Goal: Task Accomplishment & Management: Complete application form

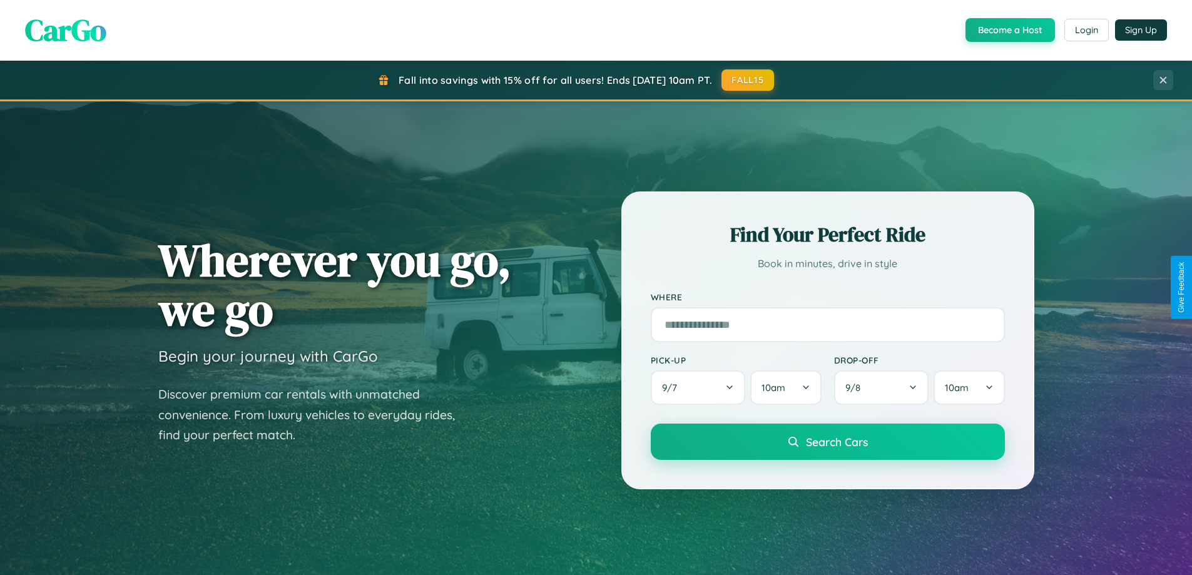
scroll to position [2408, 0]
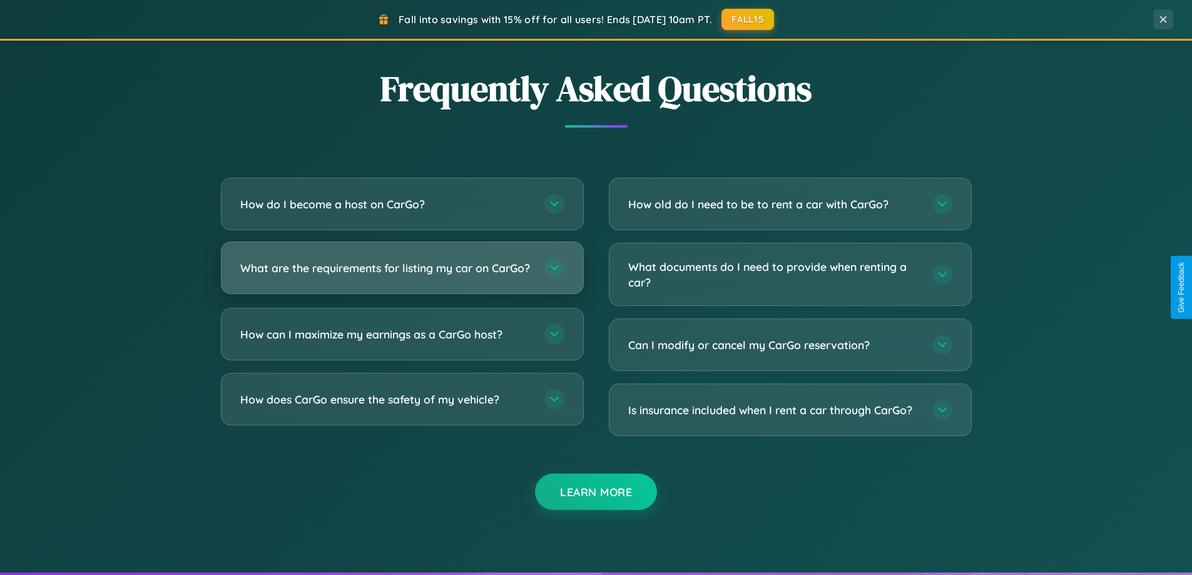
click at [402, 273] on h3 "What are the requirements for listing my car on CarGo?" at bounding box center [386, 268] width 292 height 16
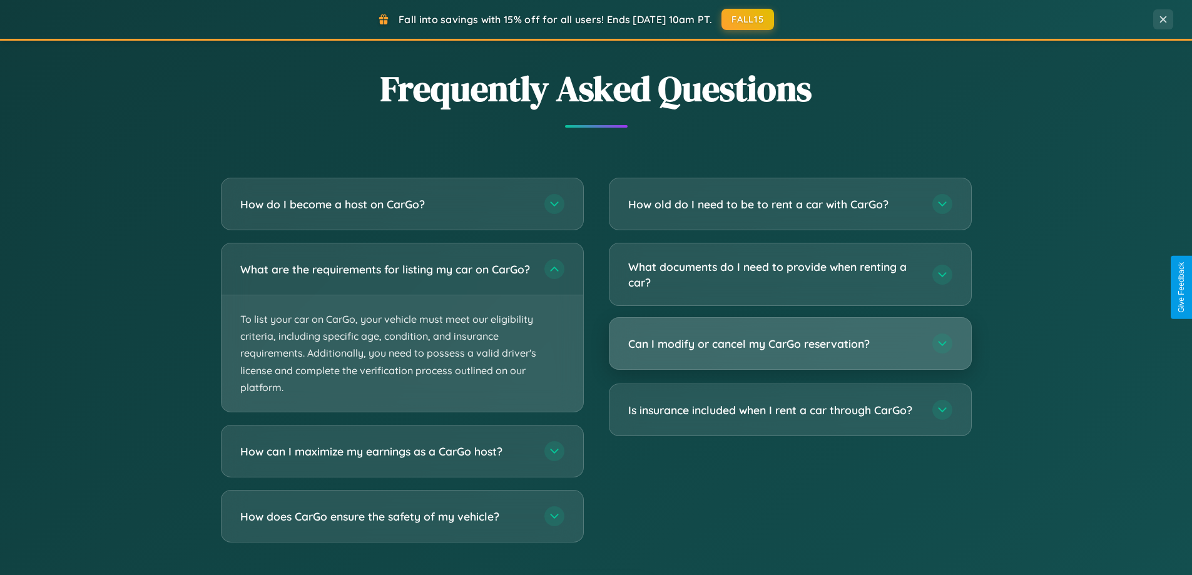
click at [790, 345] on h3 "Can I modify or cancel my CarGo reservation?" at bounding box center [774, 344] width 292 height 16
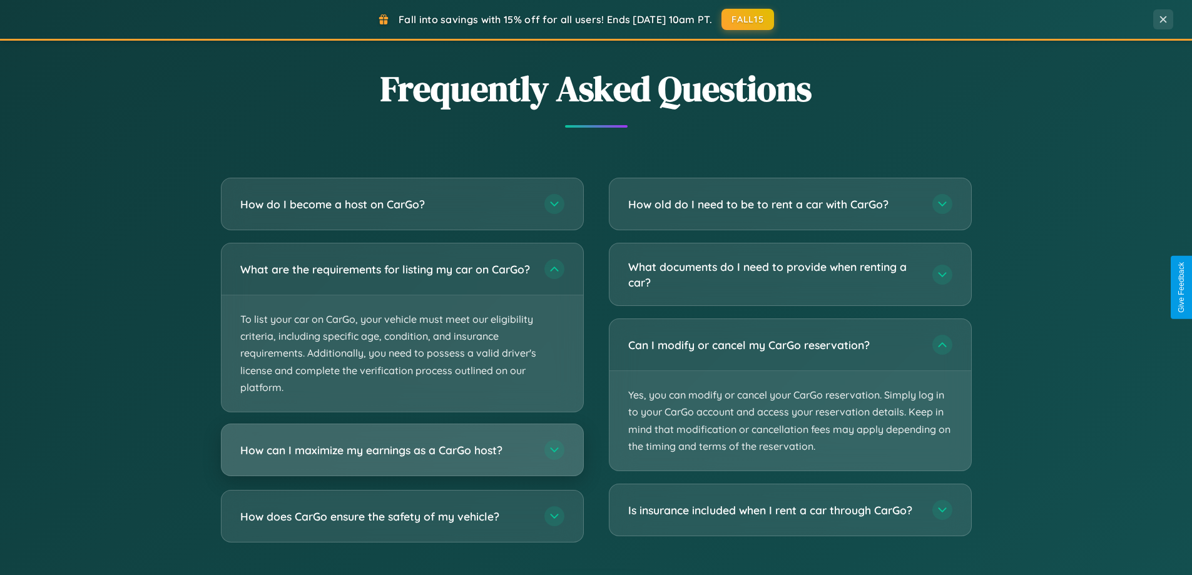
click at [402, 458] on h3 "How can I maximize my earnings as a CarGo host?" at bounding box center [386, 450] width 292 height 16
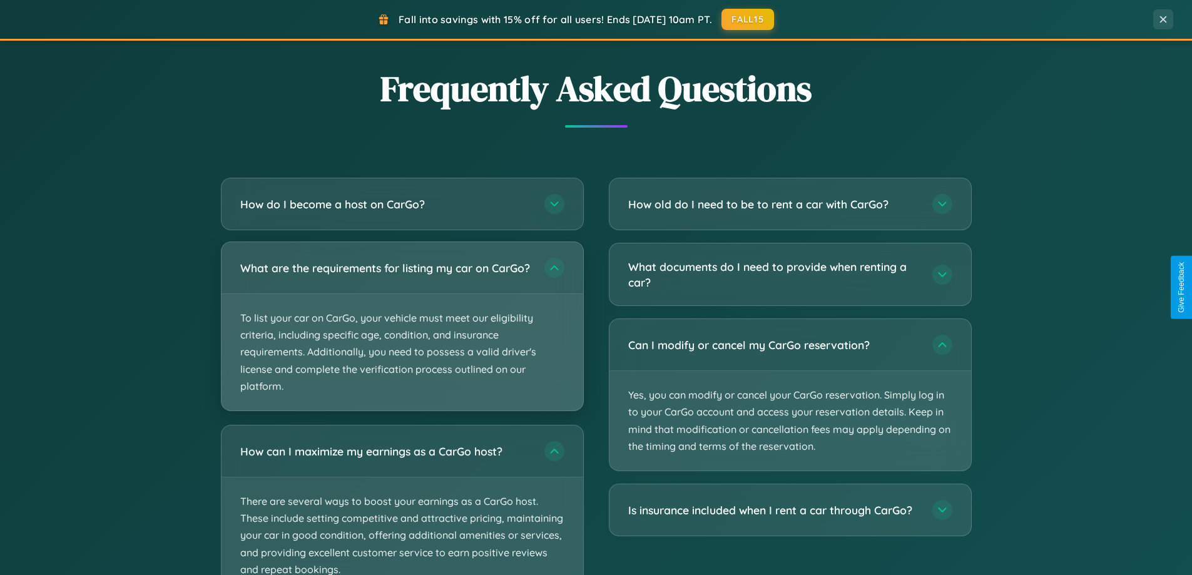
click at [402, 332] on p "To list your car on CarGo, your vehicle must meet our eligibility criteria, inc…" at bounding box center [402, 352] width 362 height 116
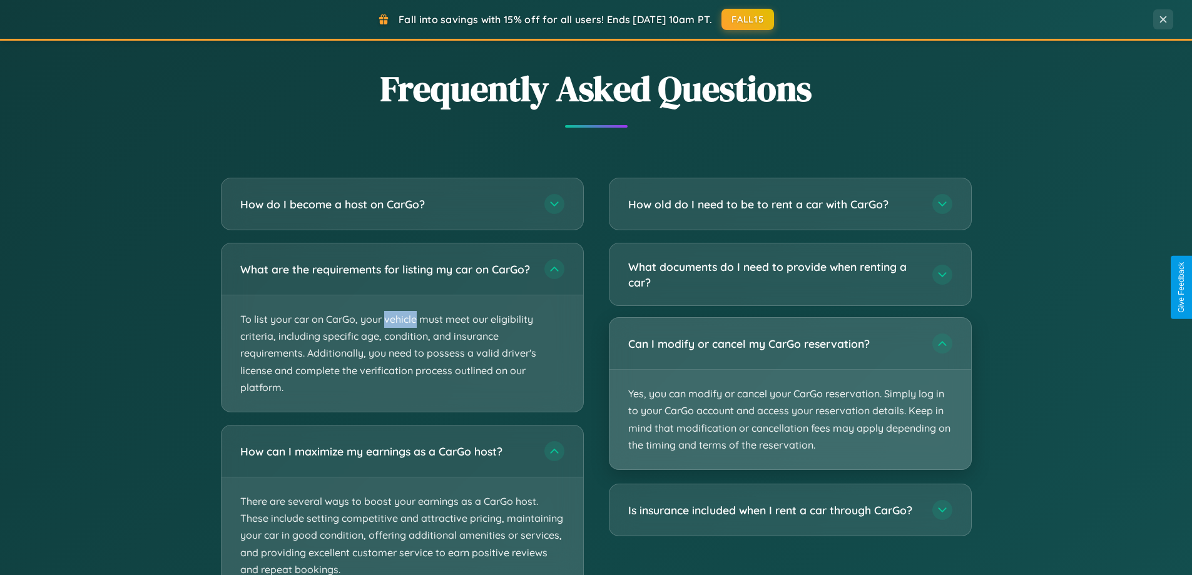
click at [790, 394] on p "Yes, you can modify or cancel your CarGo reservation. Simply log in to your Car…" at bounding box center [790, 419] width 362 height 99
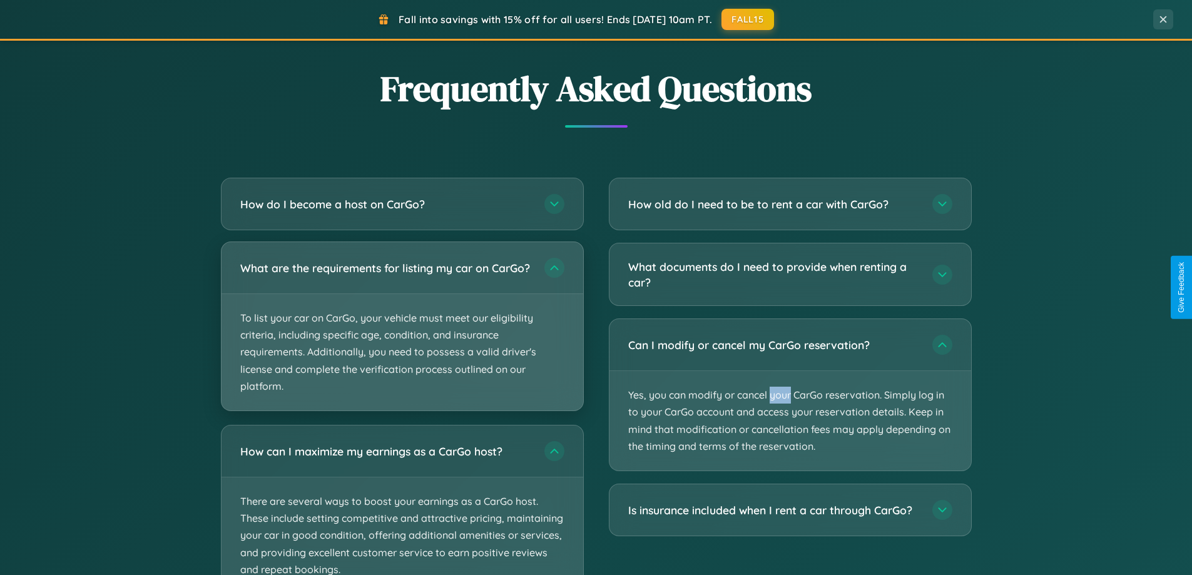
click at [402, 332] on p "To list your car on CarGo, your vehicle must meet our eligibility criteria, inc…" at bounding box center [402, 352] width 362 height 116
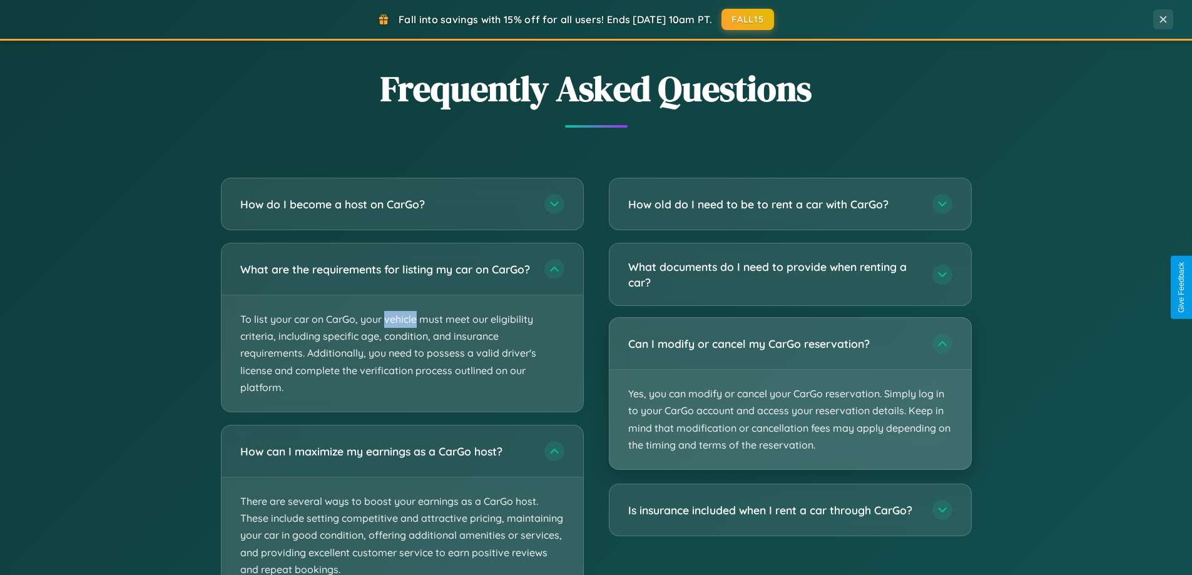
click at [790, 394] on p "Yes, you can modify or cancel your CarGo reservation. Simply log in to your Car…" at bounding box center [790, 419] width 362 height 99
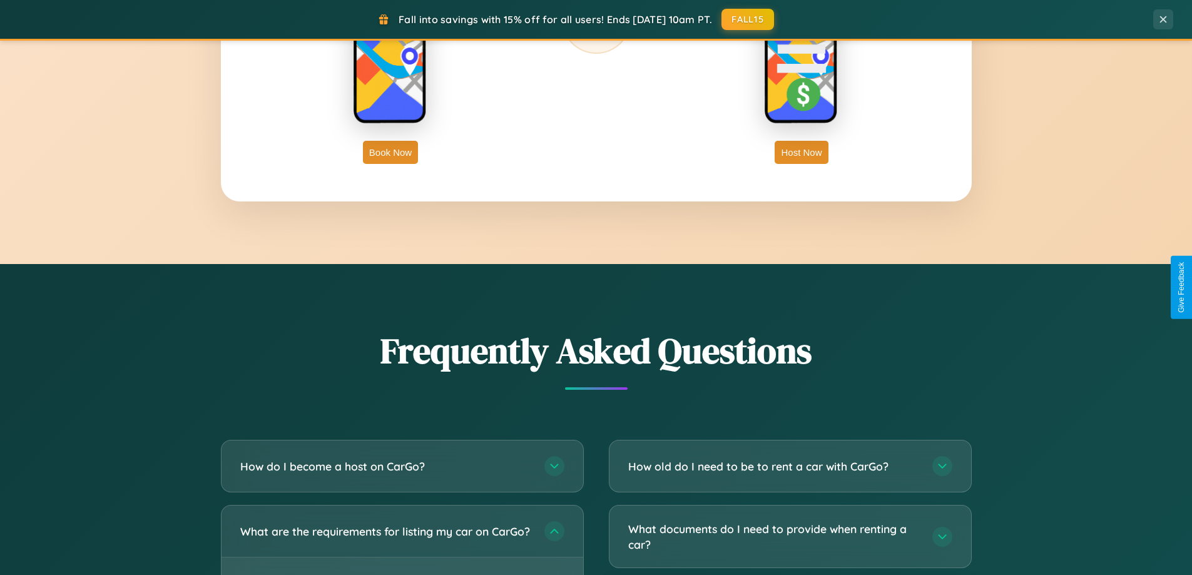
scroll to position [861, 0]
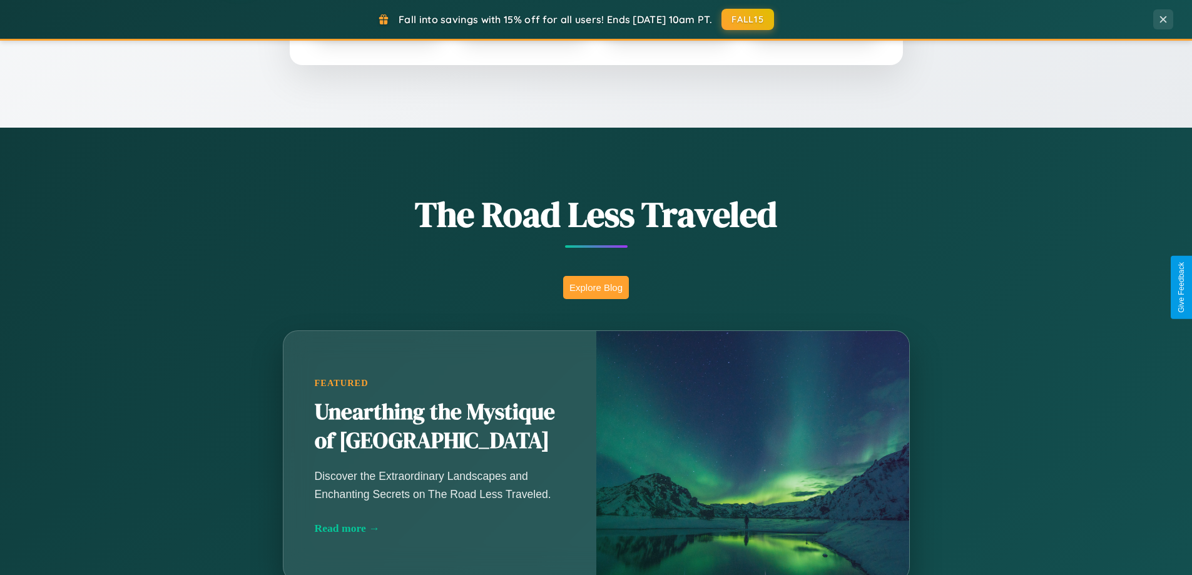
click at [596, 287] on button "Explore Blog" at bounding box center [596, 287] width 66 height 23
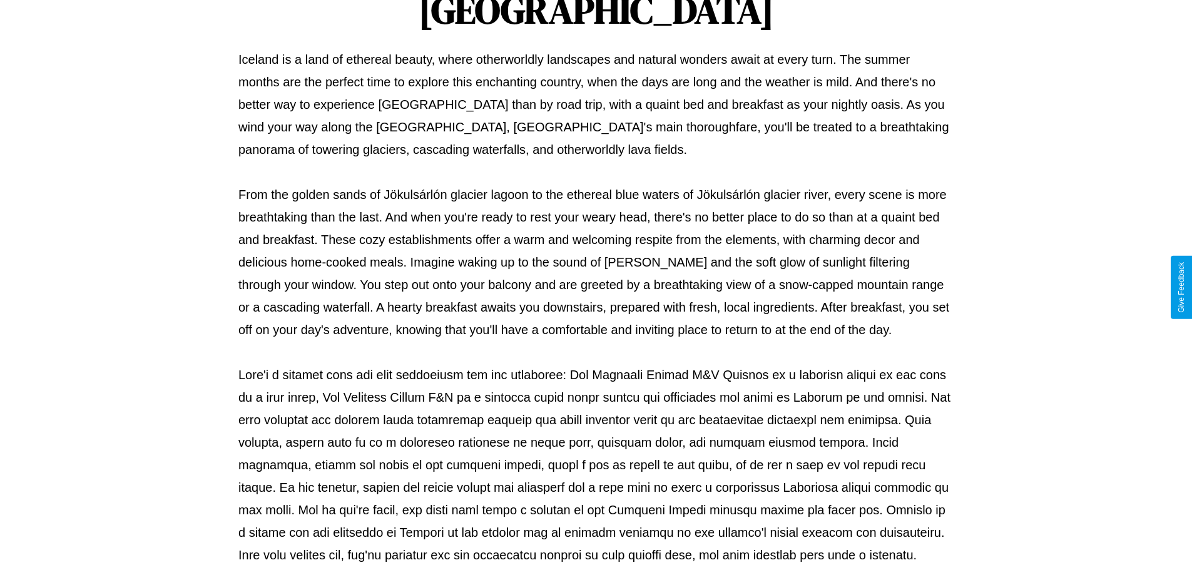
scroll to position [405, 0]
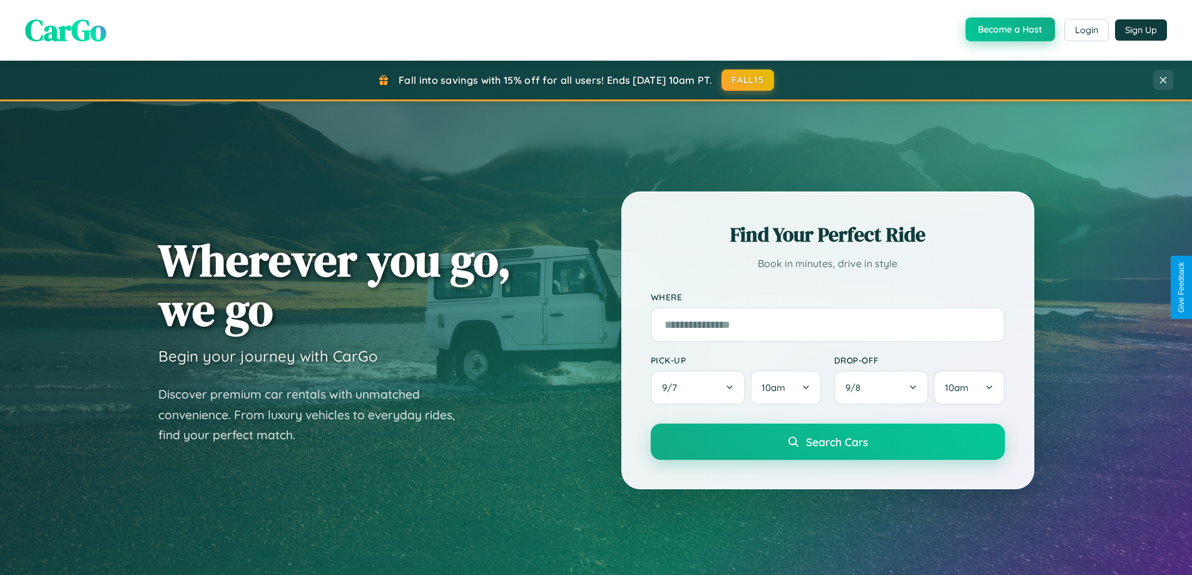
click at [1009, 30] on button "Become a Host" at bounding box center [1009, 30] width 89 height 24
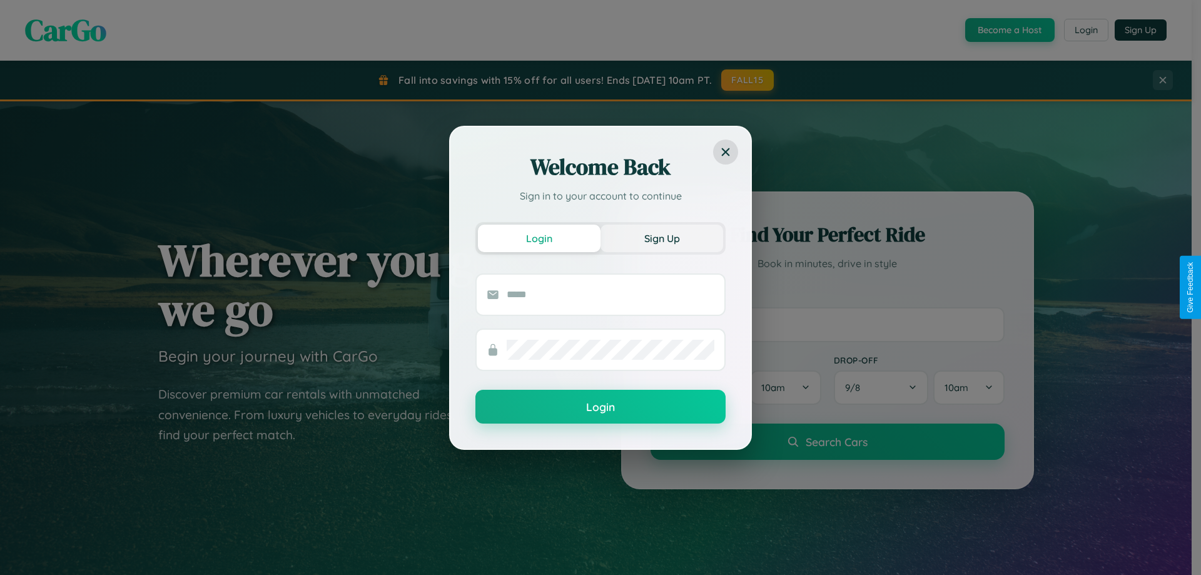
click at [662, 238] on button "Sign Up" at bounding box center [662, 239] width 123 height 28
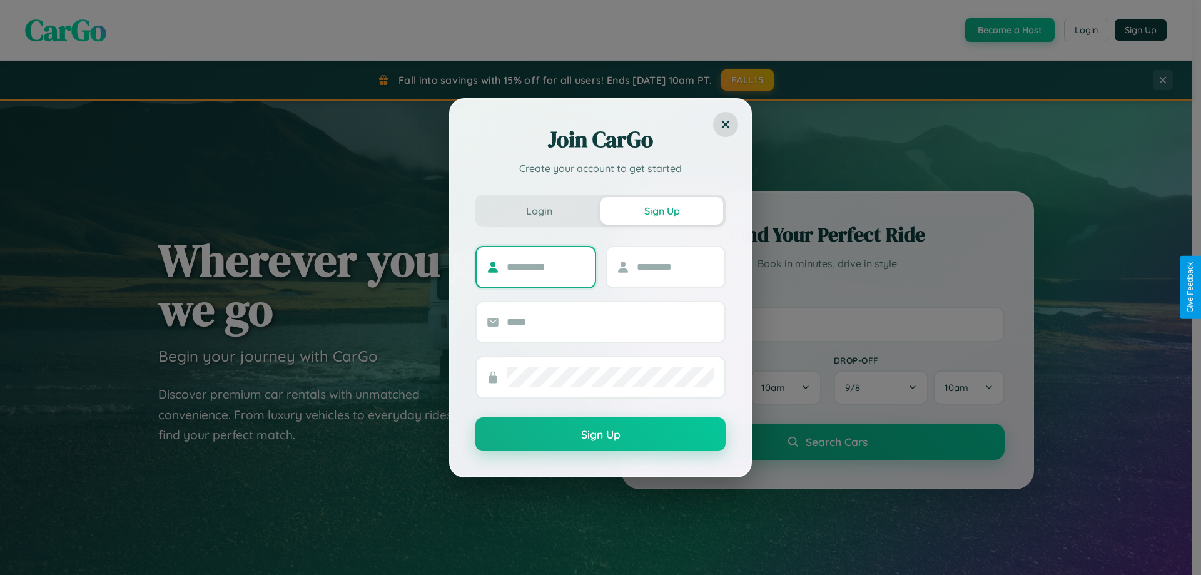
click at [546, 267] on input "text" at bounding box center [546, 267] width 78 height 20
type input "******"
click at [675, 267] on input "text" at bounding box center [676, 267] width 78 height 20
type input "******"
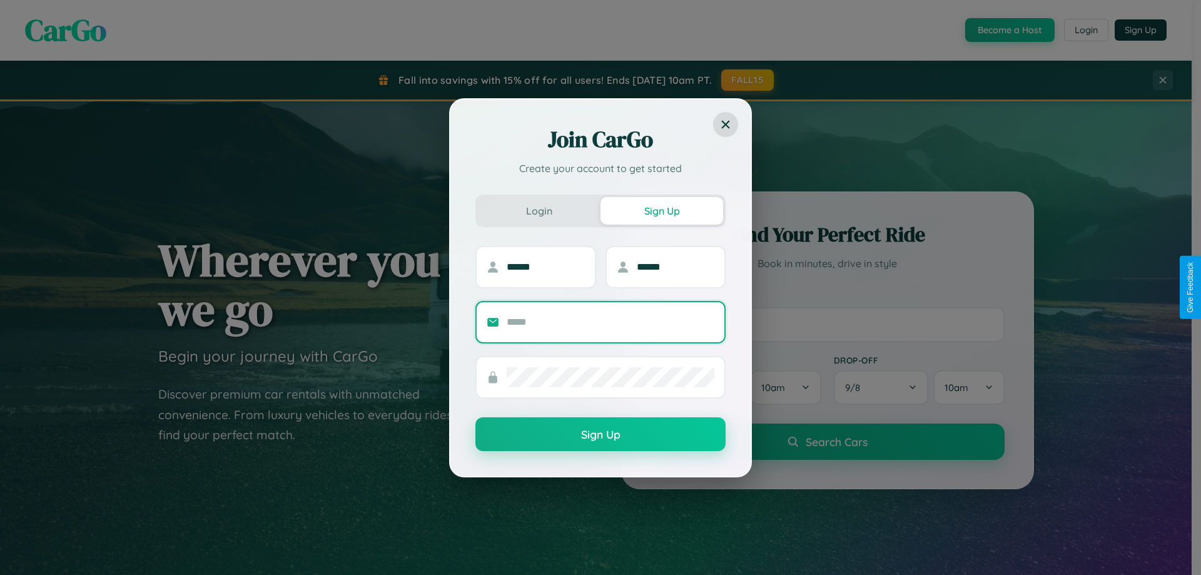
click at [611, 322] on input "text" at bounding box center [611, 322] width 208 height 20
type input "**********"
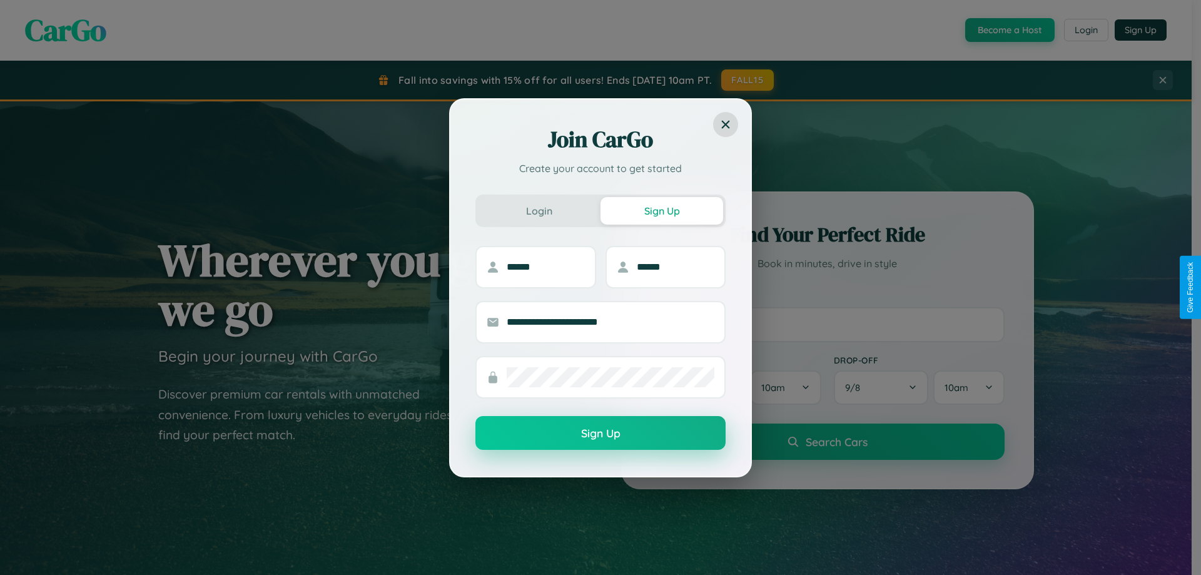
click at [601, 434] on button "Sign Up" at bounding box center [601, 433] width 250 height 34
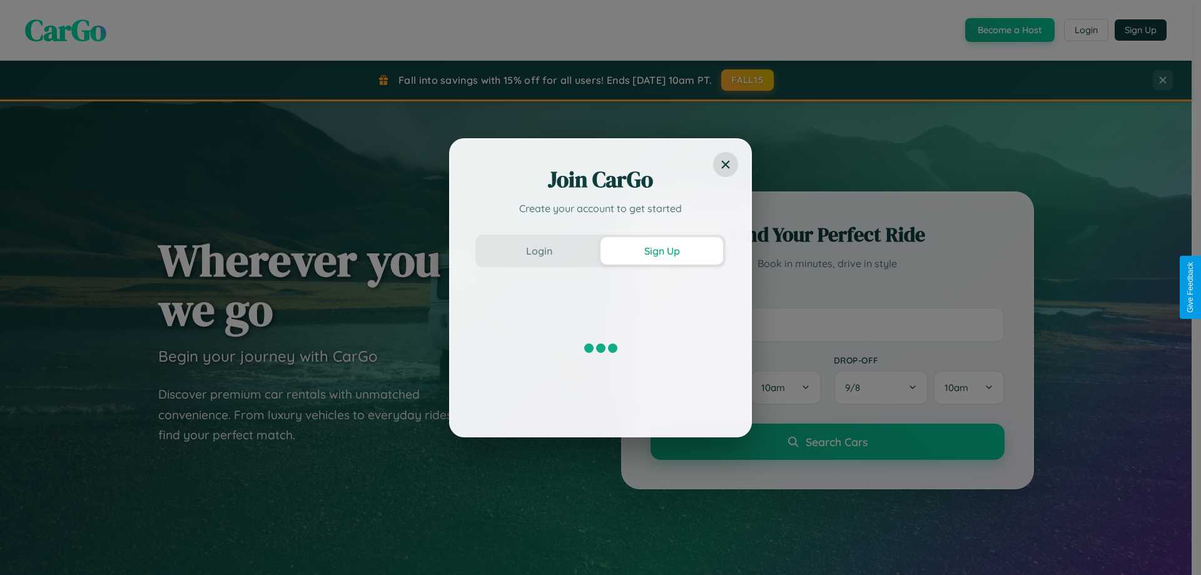
click at [1009, 30] on div "Join CarGo Create your account to get started Login Sign Up" at bounding box center [600, 287] width 1201 height 575
